Goal: Transaction & Acquisition: Purchase product/service

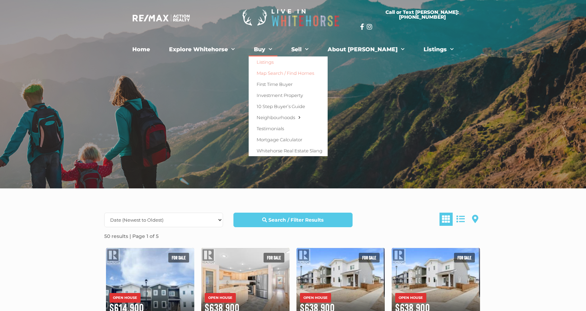
click at [318, 74] on link "Map Search / Find Homes" at bounding box center [288, 73] width 79 height 11
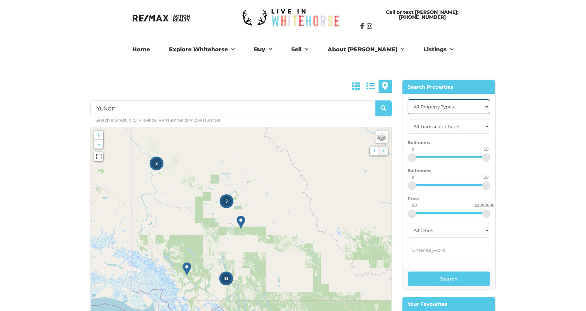
click at [478, 108] on select "All Property Types Business Industrial Office Other Single Family Vacant Land" at bounding box center [449, 106] width 82 height 15
click at [478, 124] on select "All Transaction Types For Sale" at bounding box center [449, 126] width 82 height 15
click at [476, 124] on select "All Transaction Types For Sale" at bounding box center [449, 126] width 82 height 15
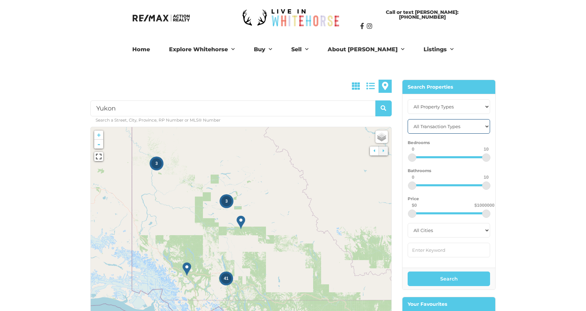
click at [408, 119] on select "All Transaction Types For Sale" at bounding box center [449, 126] width 82 height 15
click at [469, 129] on select "All Transaction Types For Sale" at bounding box center [449, 126] width 82 height 15
select select "for sale"
click at [408, 119] on select "All Transaction Types For Sale" at bounding box center [449, 126] width 82 height 15
drag, startPoint x: 414, startPoint y: 161, endPoint x: 435, endPoint y: 159, distance: 21.2
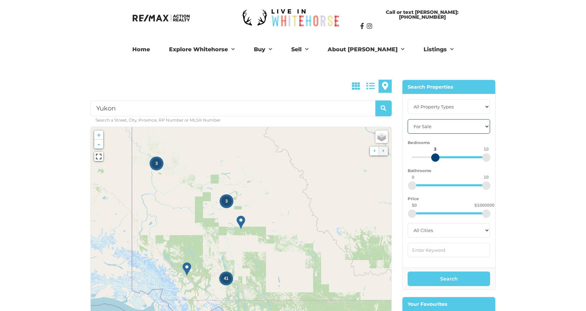
click at [435, 159] on div at bounding box center [435, 157] width 8 height 8
drag, startPoint x: 413, startPoint y: 184, endPoint x: 427, endPoint y: 182, distance: 14.0
click at [427, 182] on div at bounding box center [427, 185] width 8 height 8
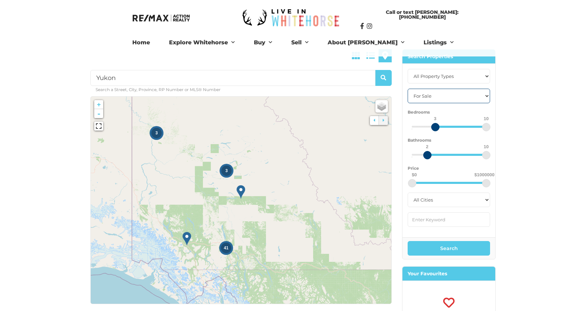
scroll to position [69, 0]
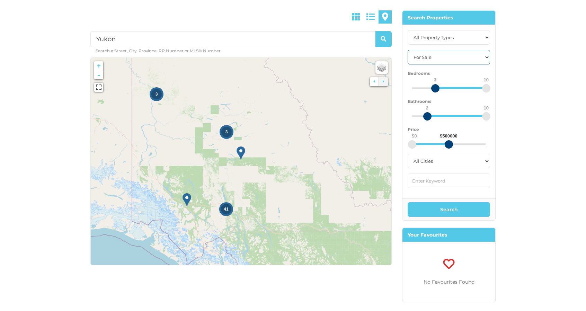
drag, startPoint x: 486, startPoint y: 140, endPoint x: 448, endPoint y: 147, distance: 38.4
click at [448, 147] on div at bounding box center [449, 144] width 8 height 8
click at [445, 167] on select "All Cities Dawson City Haines Junction Whitehorse Whitehorse North Whitehorse S…" at bounding box center [449, 161] width 82 height 15
select select "whitehorse"
click at [408, 154] on select "All Cities Dawson City Haines Junction Whitehorse Whitehorse North Whitehorse S…" at bounding box center [449, 161] width 82 height 15
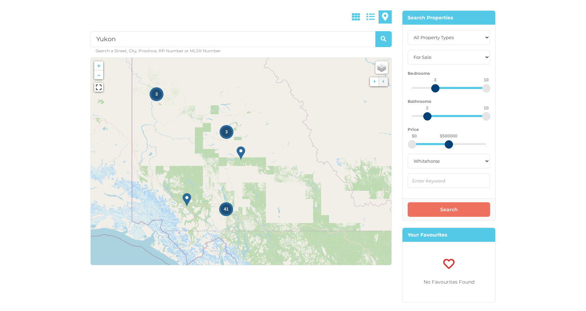
click at [447, 210] on button "Search" at bounding box center [449, 209] width 82 height 15
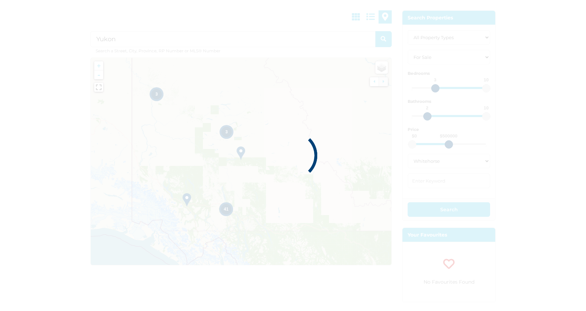
type input "Whitehorse"
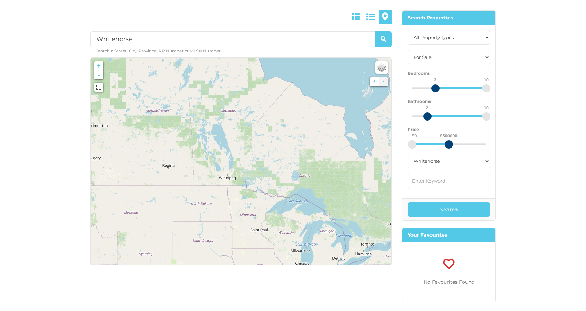
drag, startPoint x: 254, startPoint y: 125, endPoint x: 336, endPoint y: 190, distance: 104.8
click at [336, 190] on icon at bounding box center [245, 164] width 353 height 243
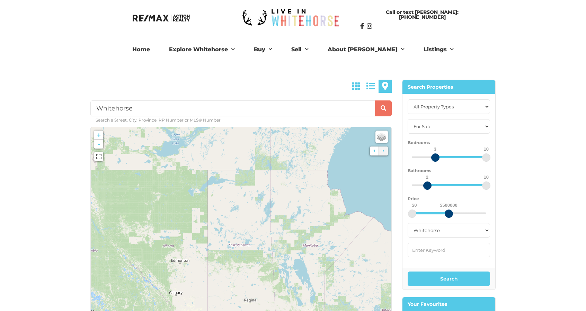
click at [382, 106] on span "submit" at bounding box center [384, 108] width 6 height 6
select select "whitehorse"
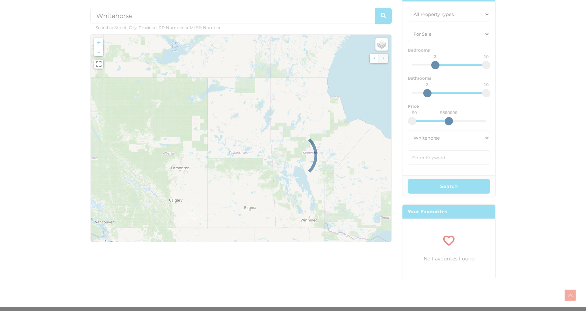
scroll to position [173, 0]
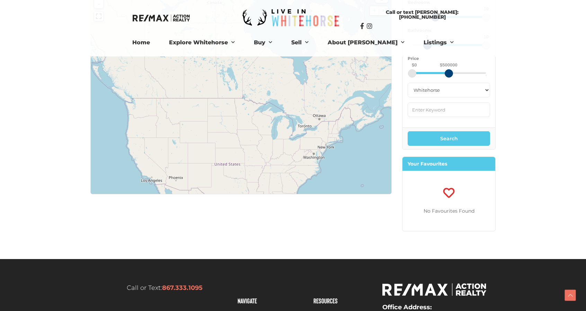
scroll to position [104, 0]
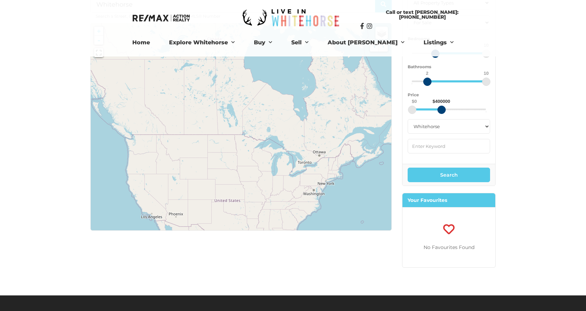
drag, startPoint x: 449, startPoint y: 109, endPoint x: 441, endPoint y: 109, distance: 8.3
click at [441, 109] on div at bounding box center [441, 110] width 8 height 8
click at [460, 173] on button "Search" at bounding box center [449, 175] width 82 height 15
drag, startPoint x: 418, startPoint y: 83, endPoint x: 393, endPoint y: 85, distance: 25.7
click at [393, 85] on div "Whitehorse Search a Street, City, Province, RP Number or MLS® Number No Propert…" at bounding box center [293, 125] width 416 height 299
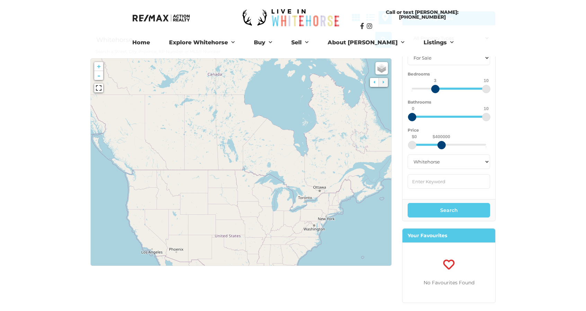
scroll to position [35, 0]
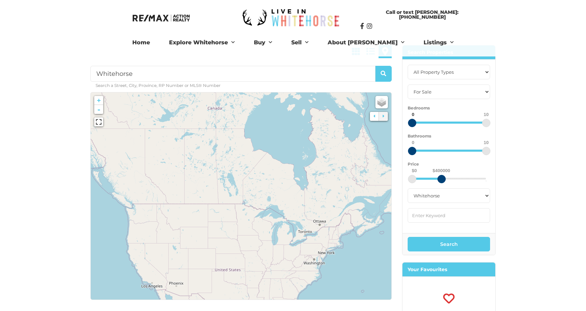
drag, startPoint x: 434, startPoint y: 126, endPoint x: 402, endPoint y: 125, distance: 31.2
click at [402, 125] on div "All Property Types Business Industrial Office Other Single Family Vacant Land A…" at bounding box center [448, 146] width 93 height 173
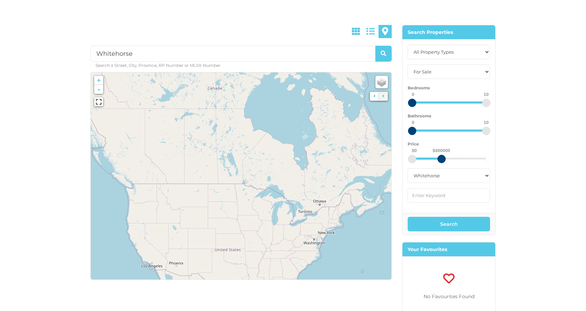
scroll to position [69, 0]
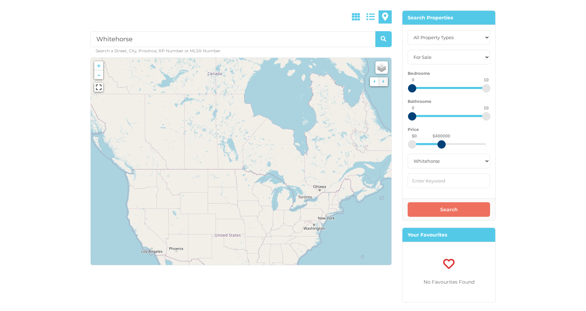
click at [463, 206] on button "Search" at bounding box center [449, 209] width 82 height 15
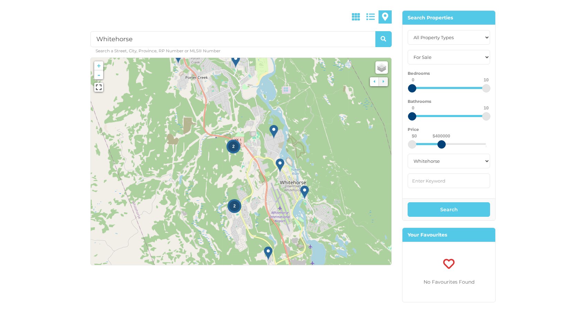
click at [234, 148] on span "2" at bounding box center [233, 146] width 2 height 5
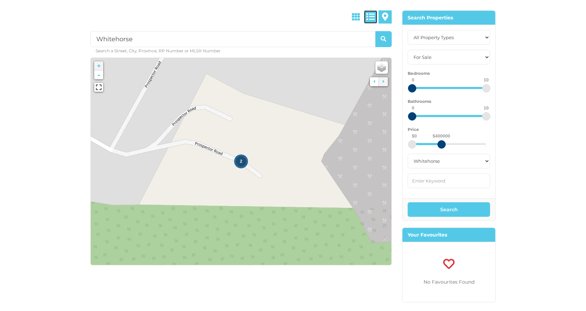
click at [369, 20] on span at bounding box center [370, 16] width 8 height 8
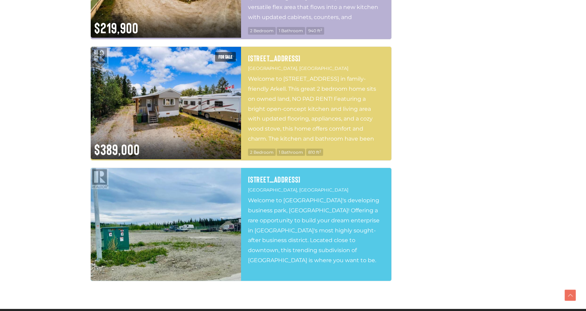
scroll to position [1004, 0]
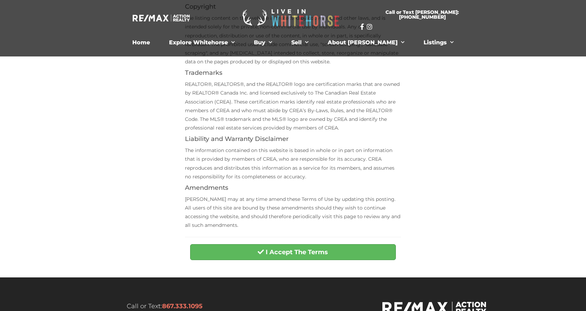
scroll to position [277, 0]
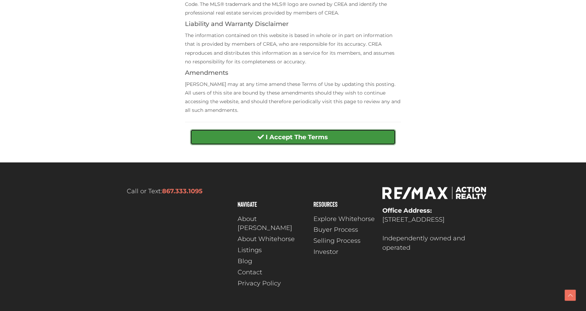
click at [297, 131] on button "I Accept The Terms" at bounding box center [292, 137] width 205 height 16
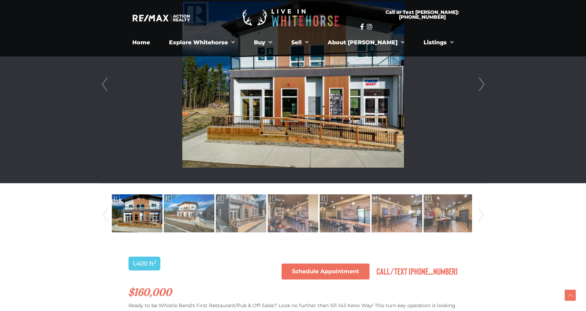
scroll to position [202, 0]
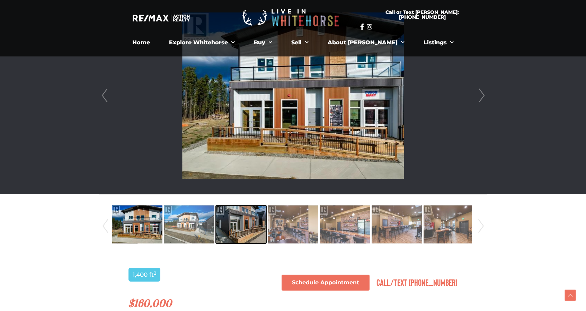
click at [257, 228] on img at bounding box center [241, 224] width 51 height 39
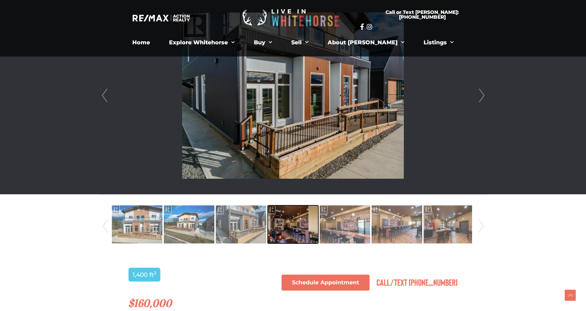
click at [297, 225] on img at bounding box center [293, 224] width 51 height 39
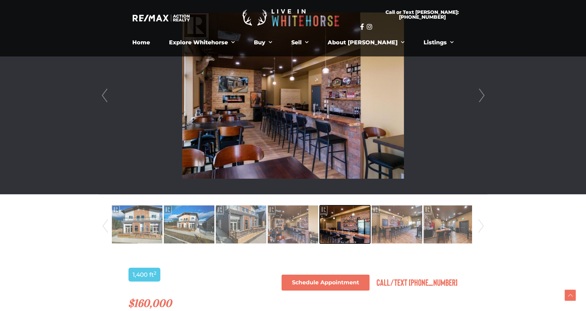
drag, startPoint x: 347, startPoint y: 220, endPoint x: 410, endPoint y: 234, distance: 64.6
click at [348, 220] on img at bounding box center [345, 224] width 51 height 39
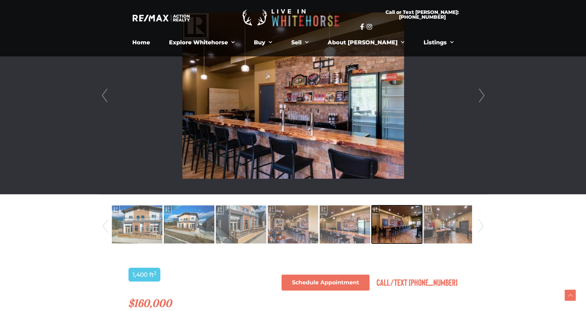
click at [409, 232] on img at bounding box center [397, 224] width 51 height 39
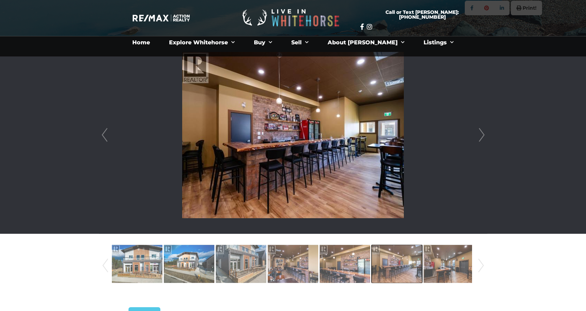
scroll to position [168, 0]
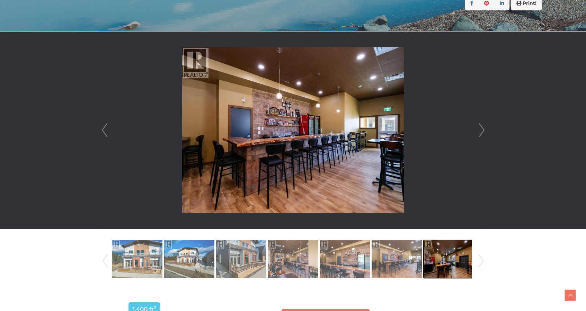
click at [436, 271] on img at bounding box center [449, 258] width 51 height 39
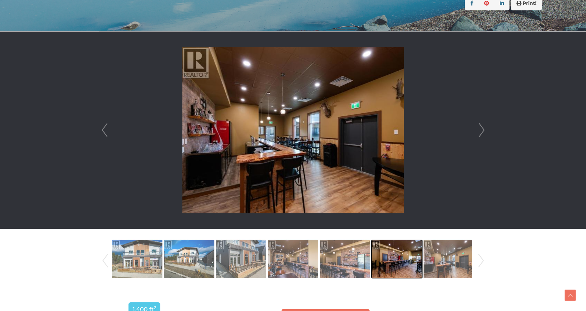
click at [392, 262] on img at bounding box center [397, 258] width 51 height 39
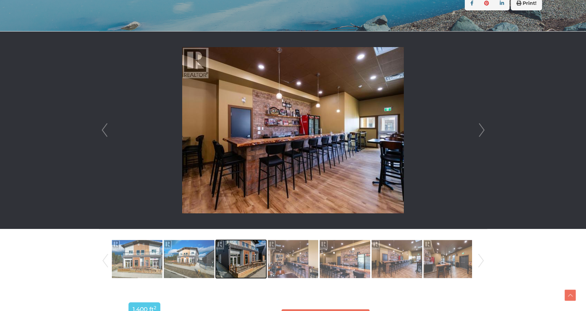
click at [264, 252] on img at bounding box center [241, 258] width 51 height 39
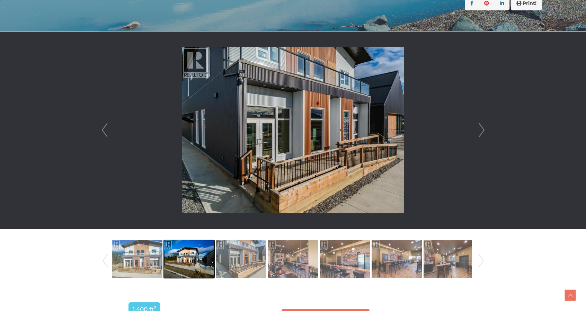
click at [208, 250] on img at bounding box center [189, 258] width 51 height 39
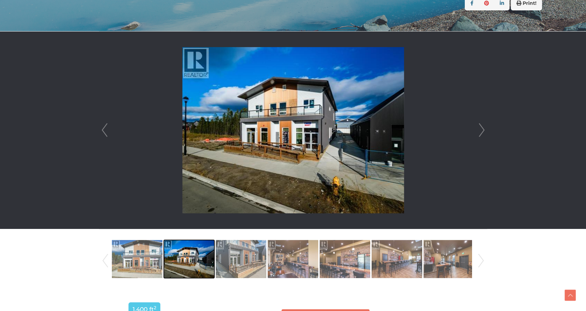
click at [171, 257] on img at bounding box center [189, 258] width 51 height 39
